Goal: Complete application form

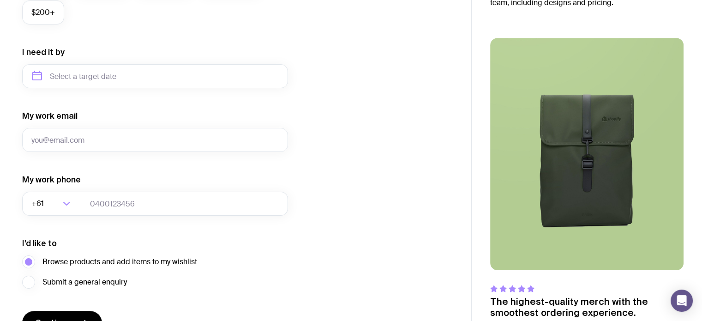
scroll to position [463, 0]
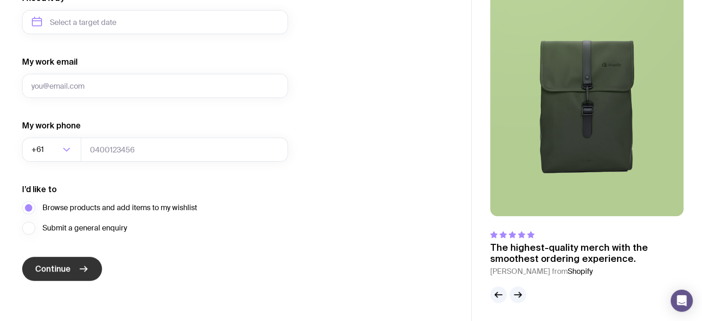
click at [60, 274] on button "Continue" at bounding box center [62, 269] width 80 height 24
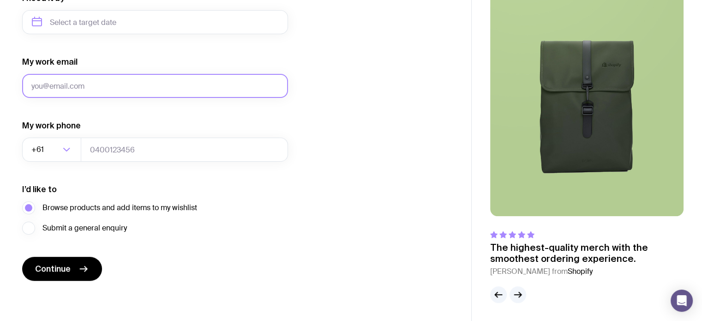
click at [92, 81] on input "My work email" at bounding box center [155, 86] width 266 height 24
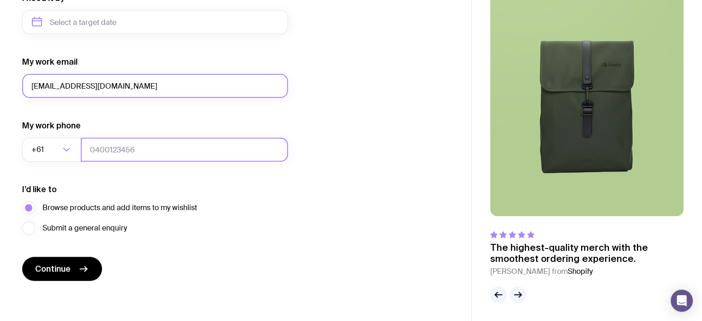
type input "[EMAIL_ADDRESS][DOMAIN_NAME]"
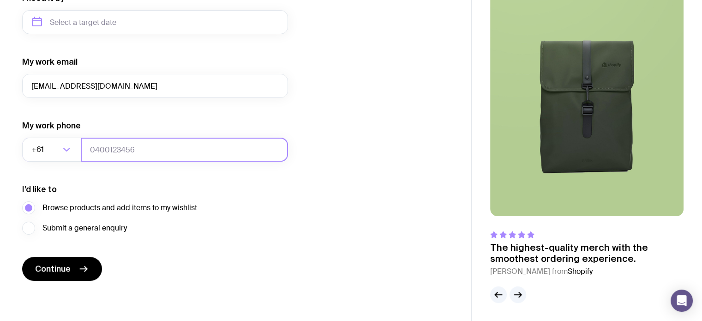
click at [92, 148] on input "tel" at bounding box center [184, 150] width 207 height 24
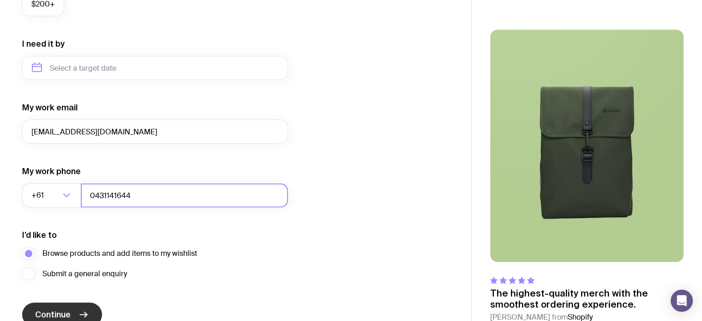
scroll to position [417, 0]
type input "0431141644"
click at [59, 312] on span "Continue" at bounding box center [53, 314] width 36 height 11
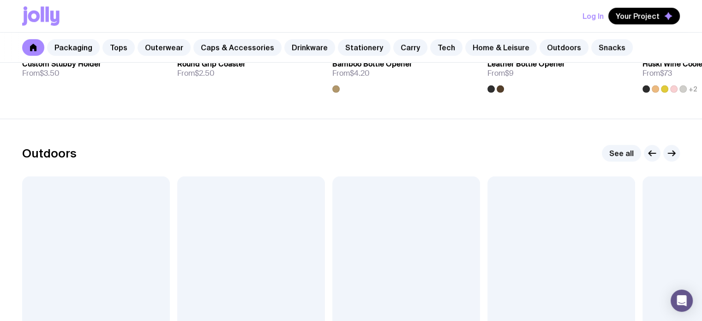
scroll to position [2788, 0]
